Goal: Task Accomplishment & Management: Manage account settings

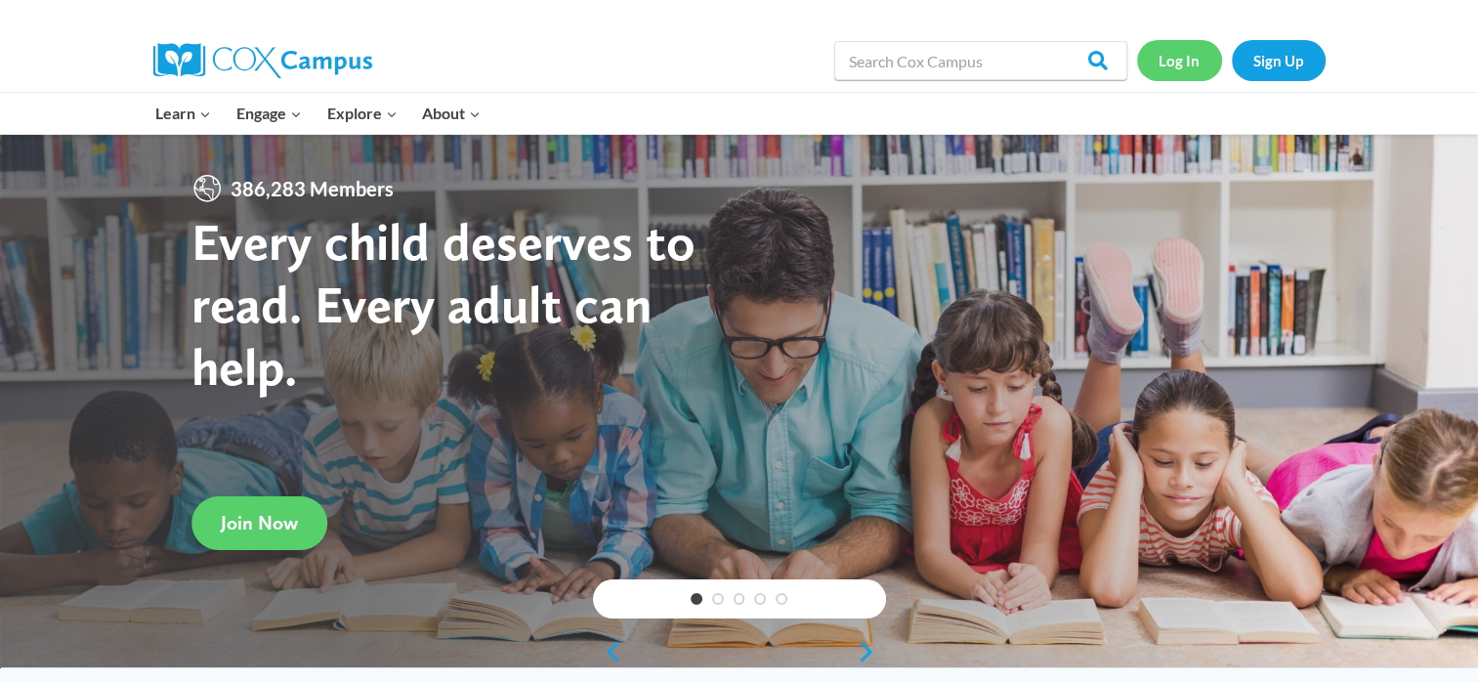
click at [1169, 55] on link "Log In" at bounding box center [1179, 60] width 85 height 40
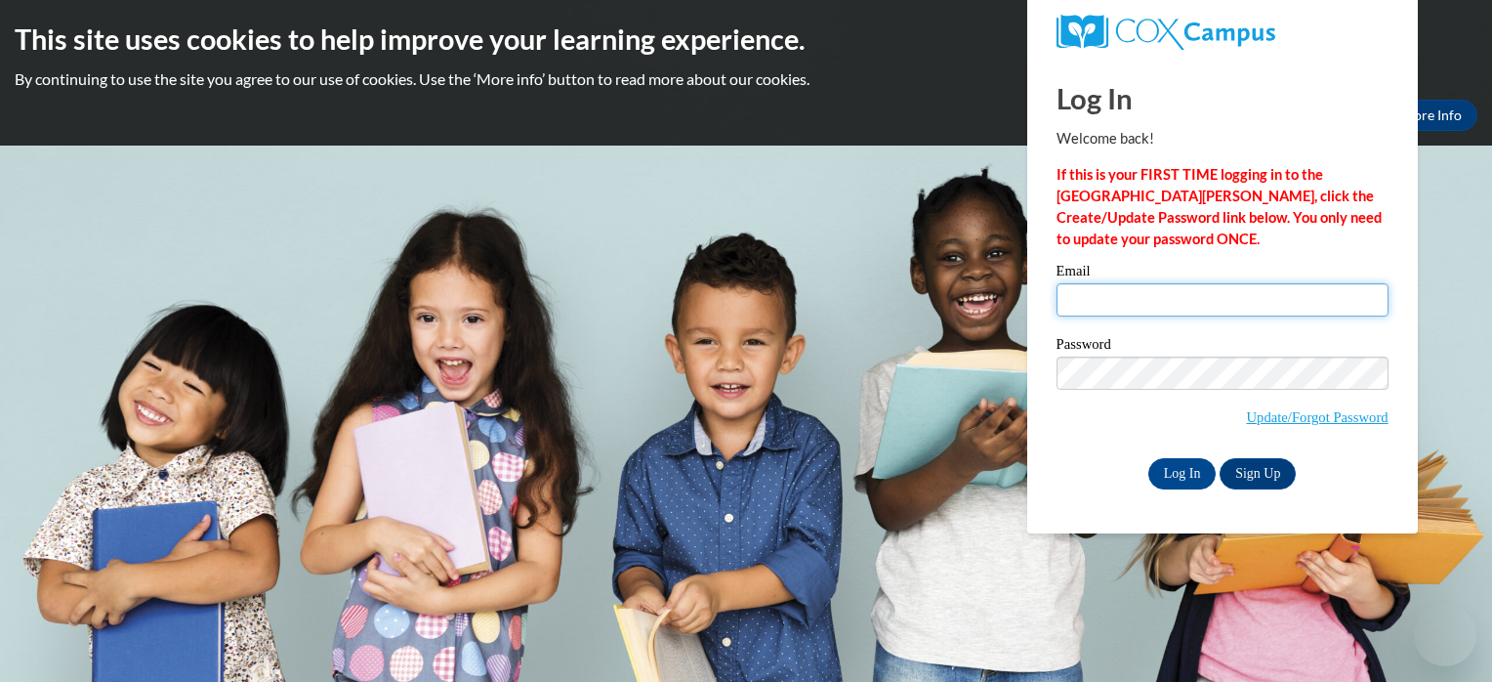
type input "jaynaburlison@yahoo.com"
click at [1213, 314] on input "jaynaburlison@yahoo.com" at bounding box center [1223, 299] width 332 height 33
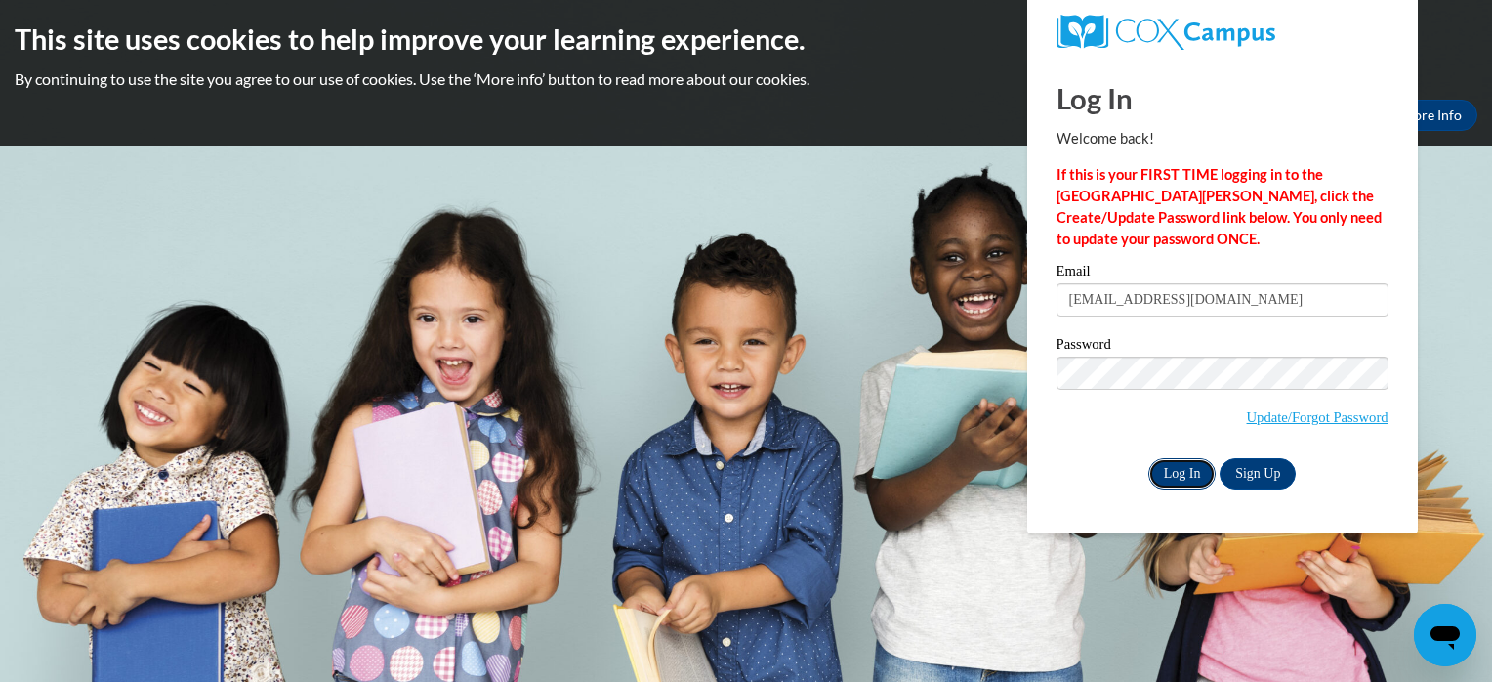
click at [1172, 475] on input "Log In" at bounding box center [1183, 473] width 68 height 31
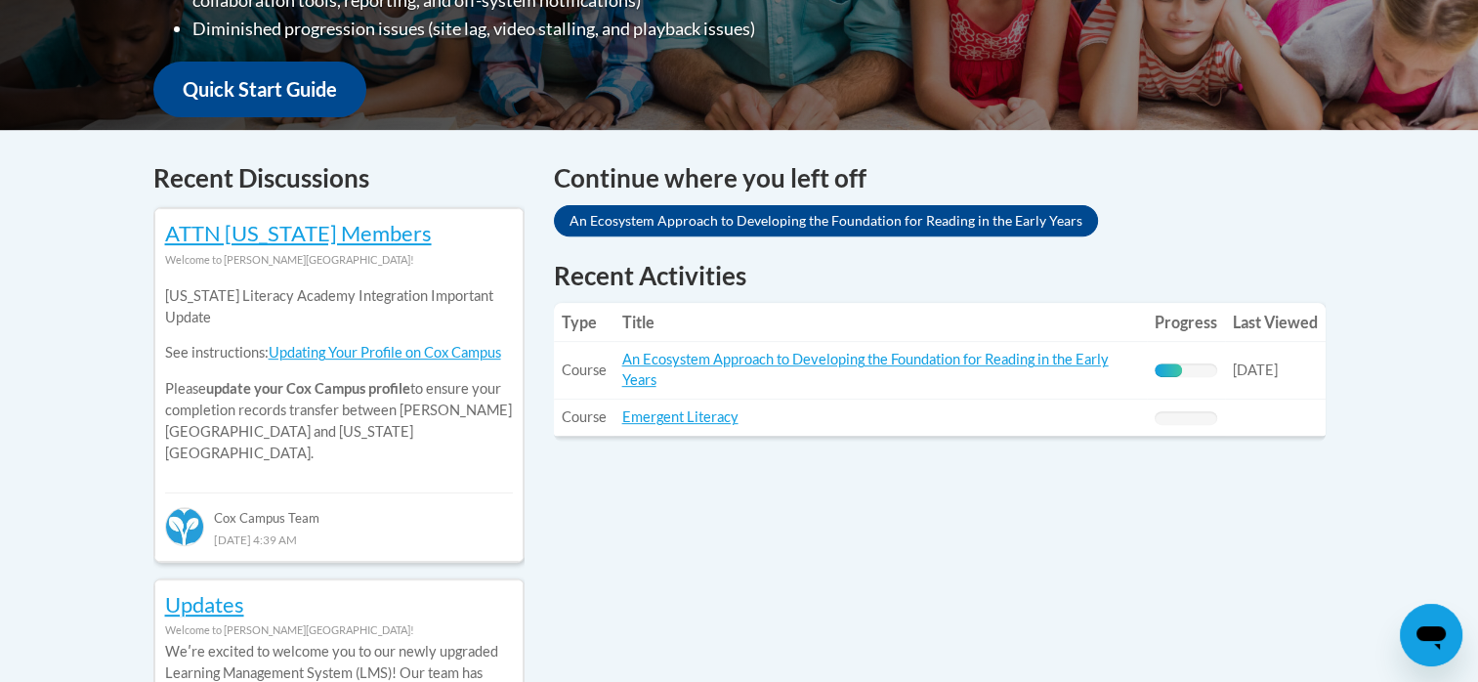
scroll to position [715, 0]
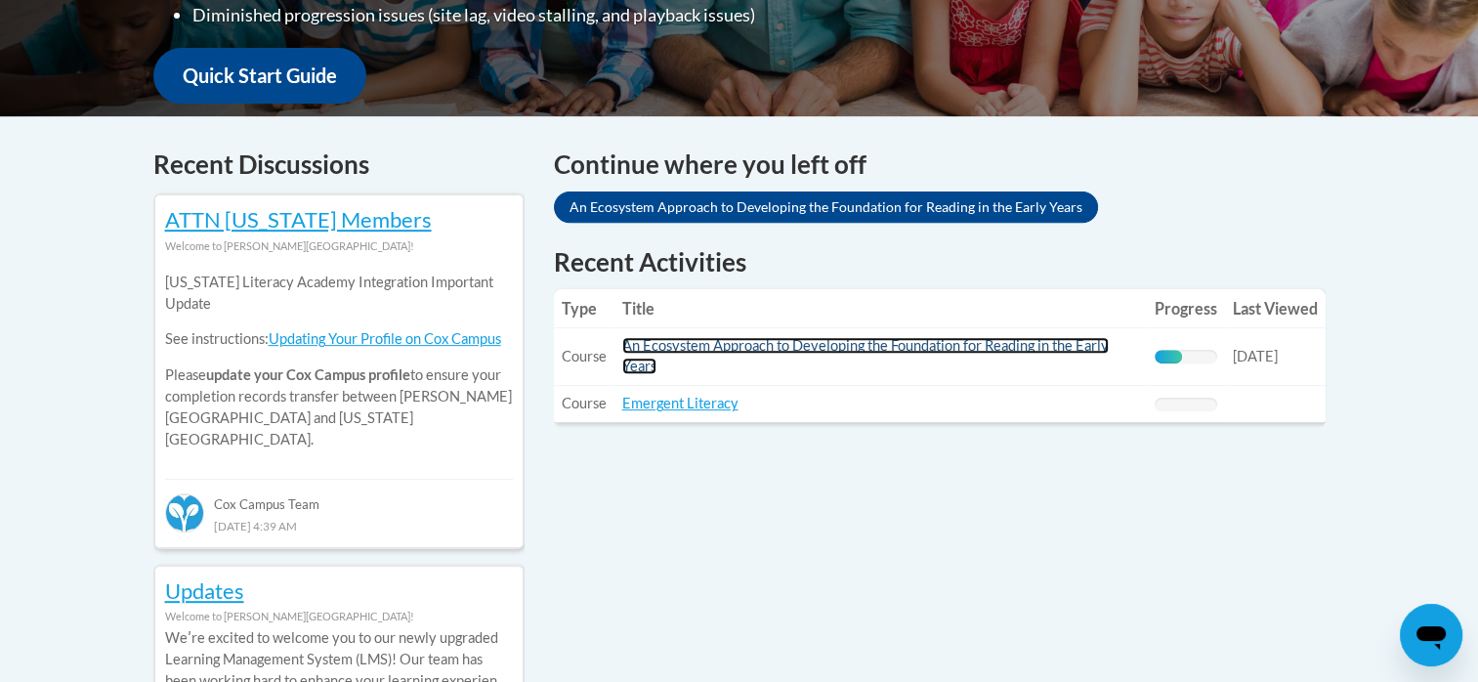
click at [877, 346] on link "An Ecosystem Approach to Developing the Foundation for Reading in the Early Yea…" at bounding box center [865, 355] width 486 height 37
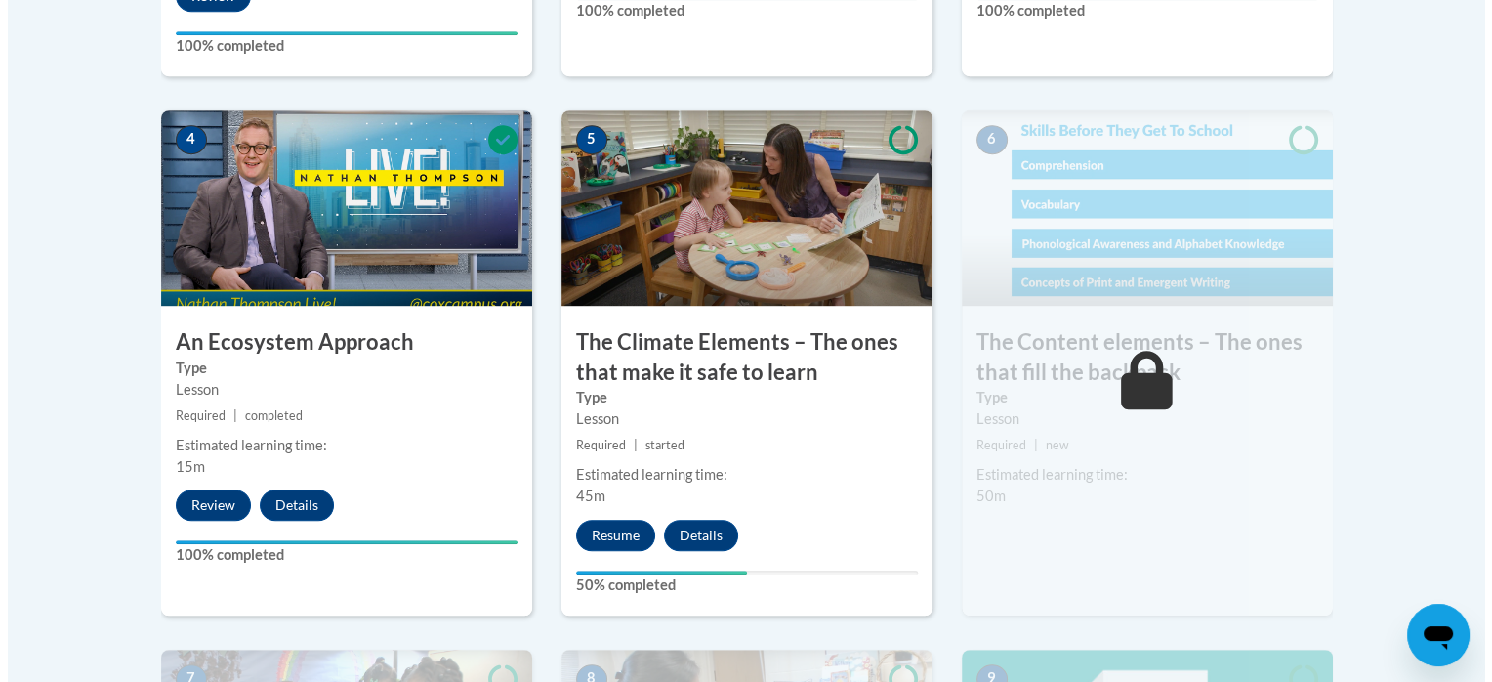
scroll to position [1158, 0]
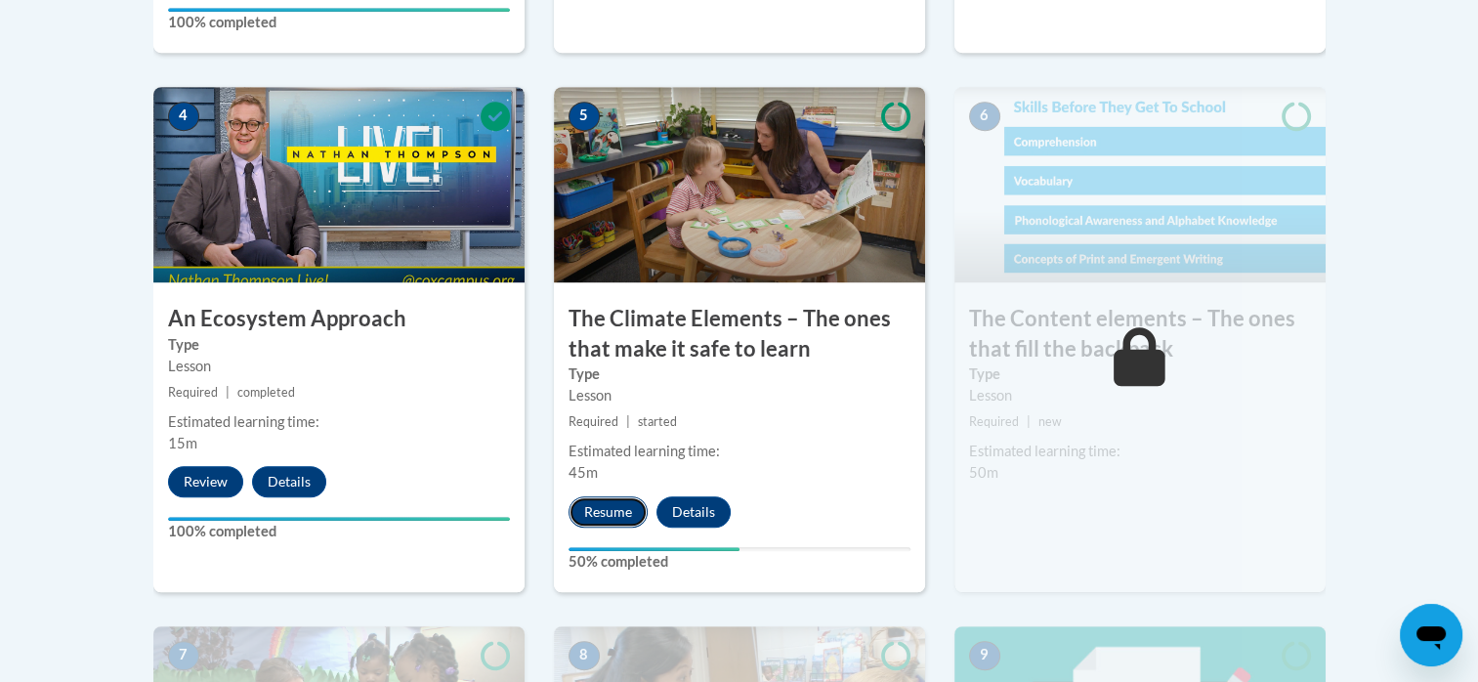
click at [620, 506] on button "Resume" at bounding box center [607, 511] width 79 height 31
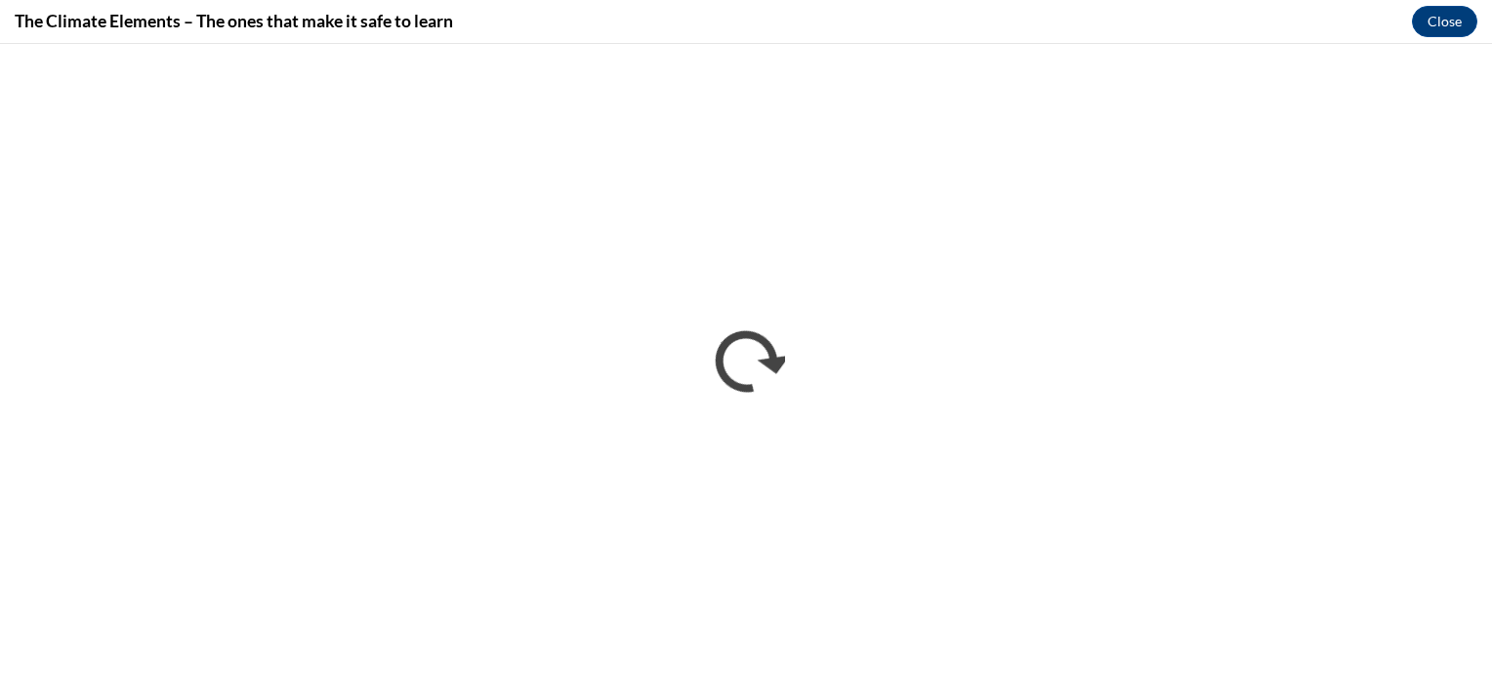
scroll to position [0, 0]
